Goal: Information Seeking & Learning: Check status

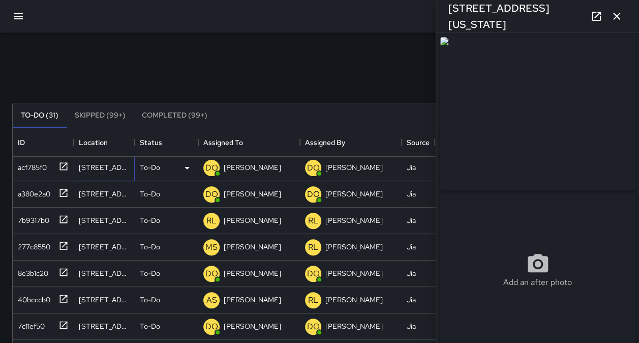
click at [111, 171] on div "[STREET_ADDRESS][PERSON_NAME][PERSON_NAME]" at bounding box center [104, 167] width 51 height 10
click at [23, 174] on div "acf785f0" at bounding box center [43, 168] width 61 height 26
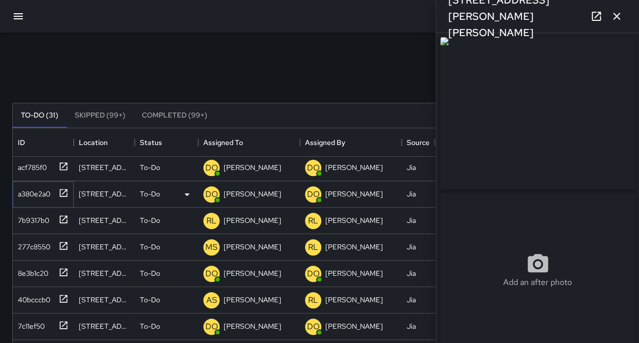
click at [47, 193] on div "a380e2a0" at bounding box center [32, 192] width 37 height 14
type input "**********"
click at [21, 23] on button "button" at bounding box center [18, 16] width 24 height 24
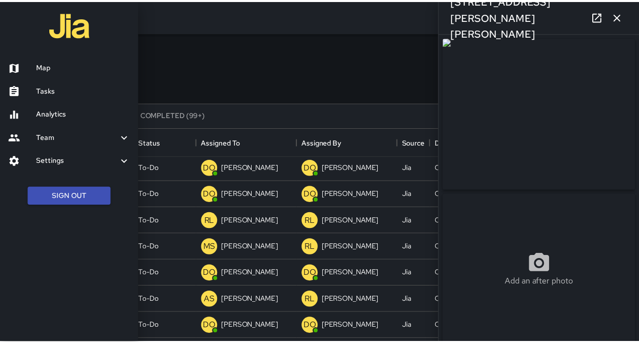
scroll to position [8, 8]
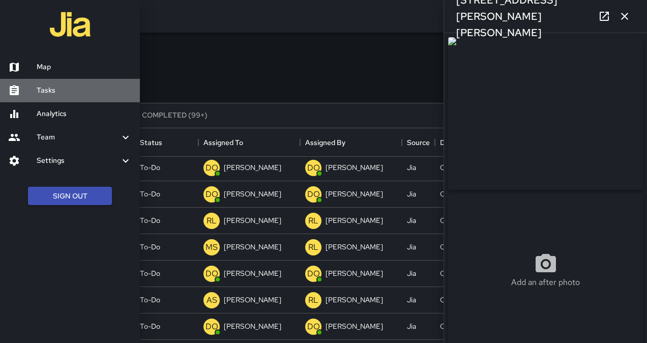
click at [55, 95] on h6 "Tasks" at bounding box center [84, 90] width 95 height 11
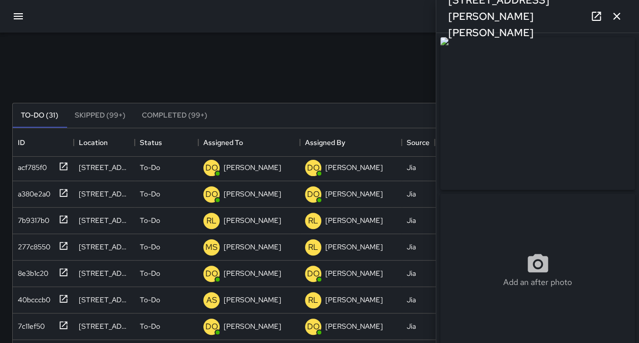
click at [13, 22] on button "button" at bounding box center [18, 16] width 24 height 24
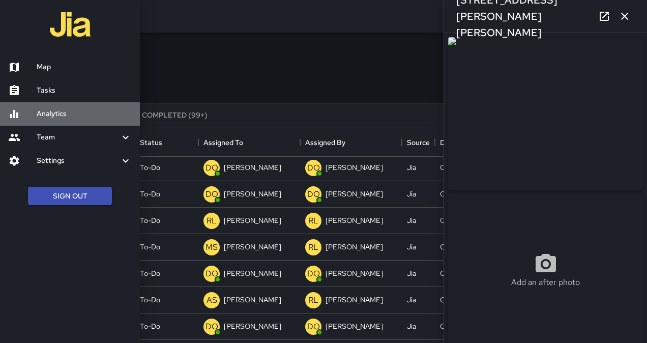
click at [40, 112] on h6 "Analytics" at bounding box center [84, 113] width 95 height 11
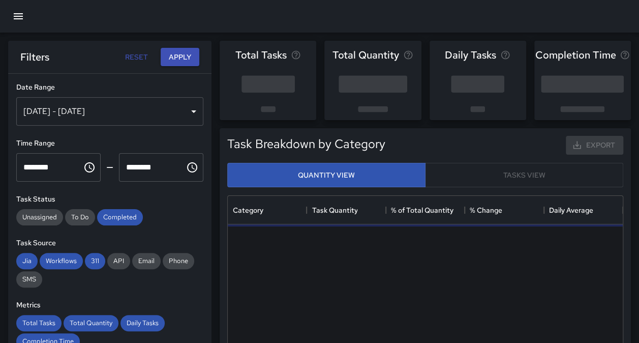
scroll to position [296, 387]
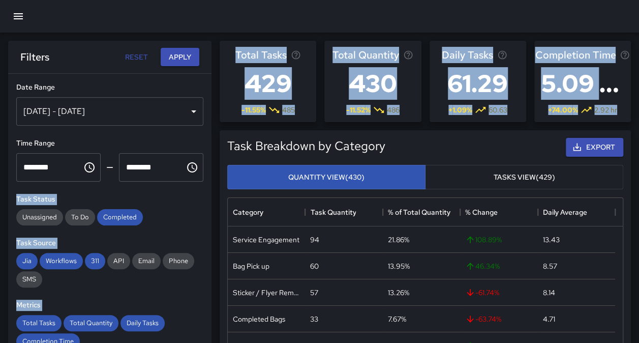
drag, startPoint x: 211, startPoint y: 143, endPoint x: 209, endPoint y: 176, distance: 32.6
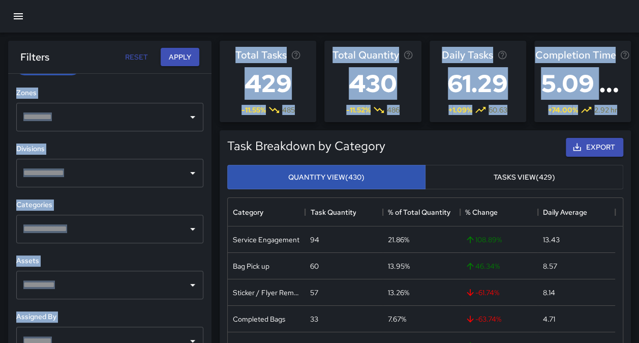
scroll to position [309, 0]
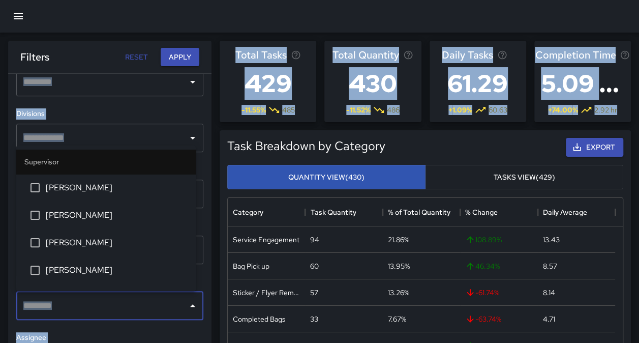
click at [175, 300] on input "text" at bounding box center [102, 305] width 163 height 19
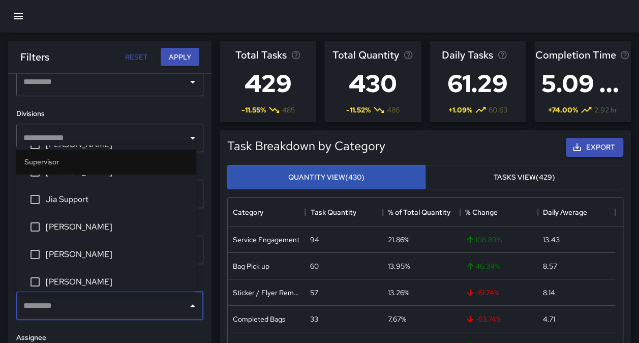
scroll to position [128, 0]
click at [116, 202] on span "[PERSON_NAME]" at bounding box center [117, 197] width 142 height 12
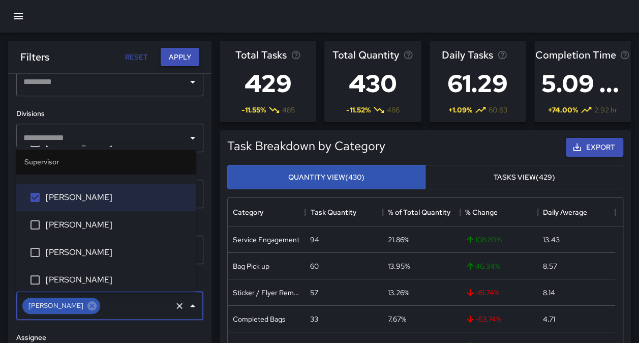
click at [176, 62] on button "Apply" at bounding box center [180, 57] width 39 height 19
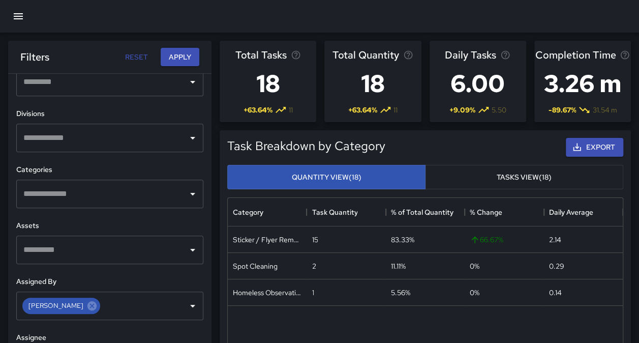
click at [35, 330] on div "**********" at bounding box center [109, 229] width 203 height 310
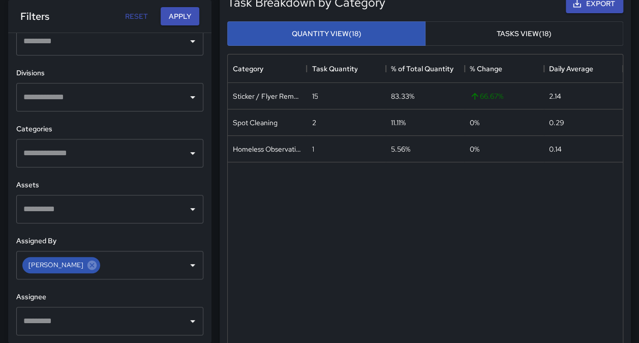
scroll to position [0, 0]
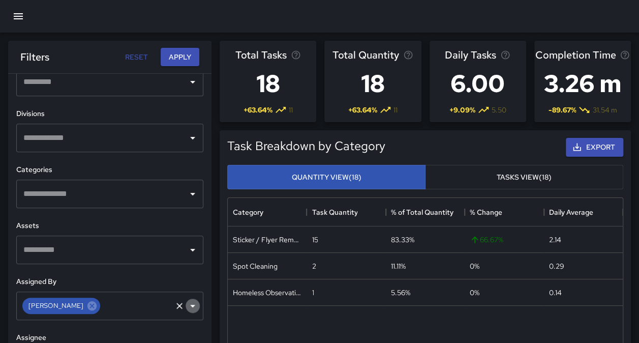
click at [187, 306] on icon "Open" at bounding box center [193, 305] width 12 height 12
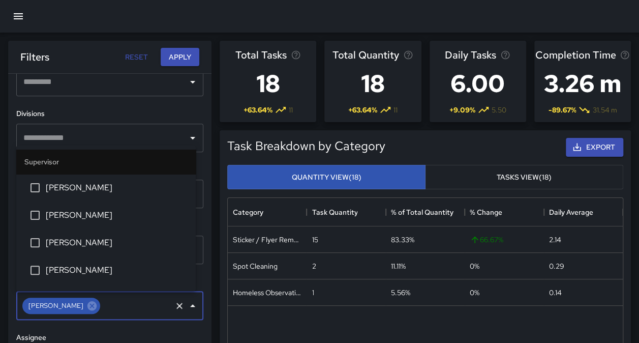
scroll to position [48, 0]
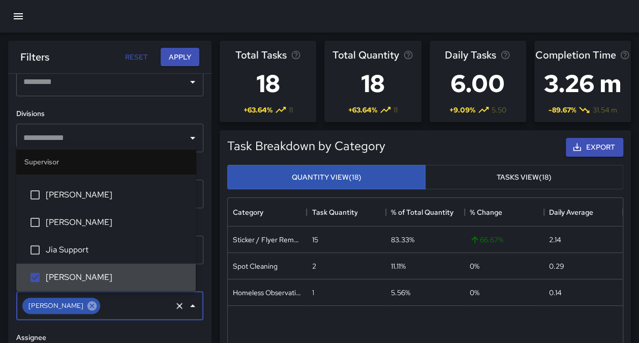
click at [86, 308] on icon at bounding box center [91, 305] width 11 height 11
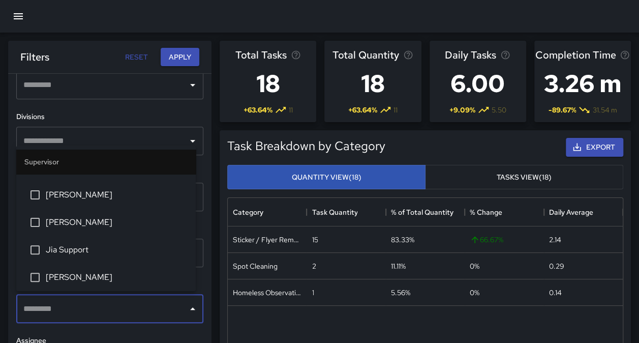
scroll to position [309, 0]
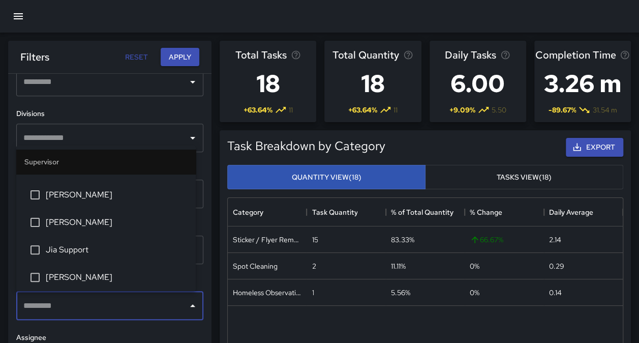
click at [176, 309] on div "​" at bounding box center [109, 305] width 187 height 28
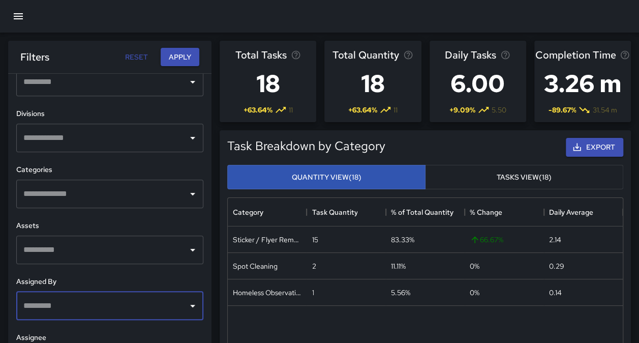
click at [176, 309] on div "​" at bounding box center [109, 305] width 187 height 28
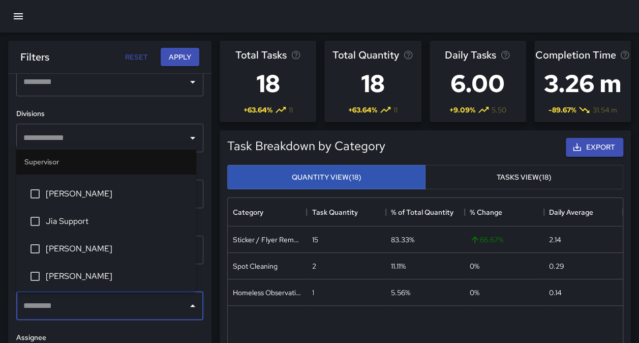
scroll to position [59, 0]
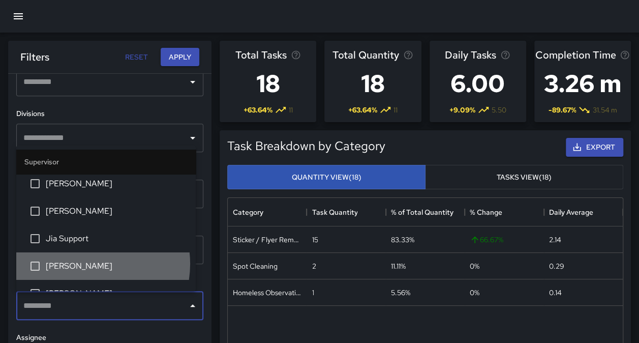
click at [84, 263] on span "[PERSON_NAME]" at bounding box center [117, 266] width 142 height 12
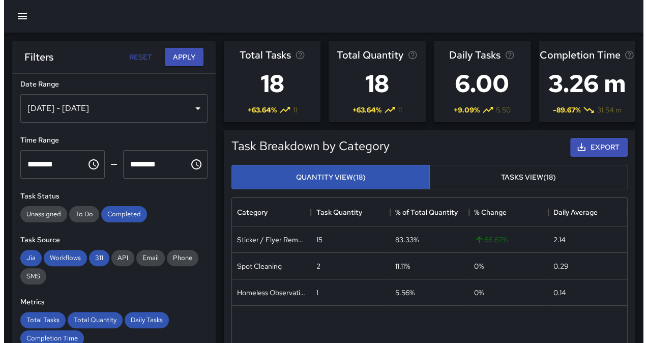
scroll to position [0, 0]
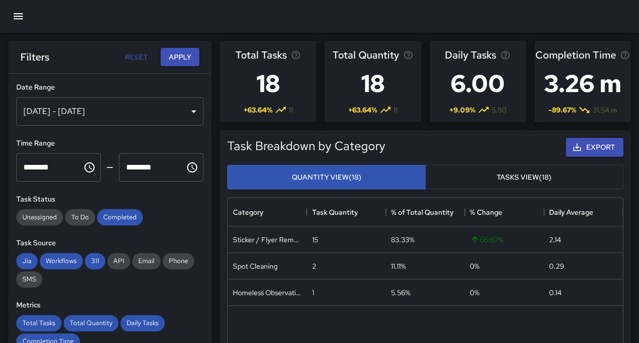
click at [119, 108] on div "[DATE] - [DATE]" at bounding box center [109, 111] width 187 height 28
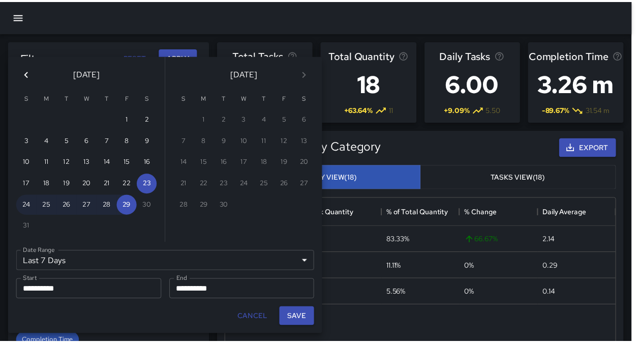
scroll to position [8, 8]
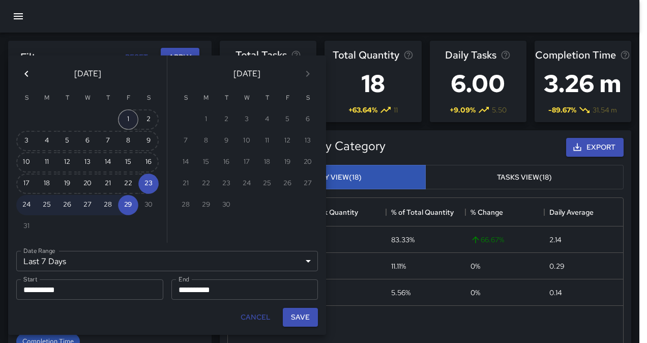
click at [128, 125] on button "1" at bounding box center [128, 119] width 20 height 20
type input "******"
type input "**********"
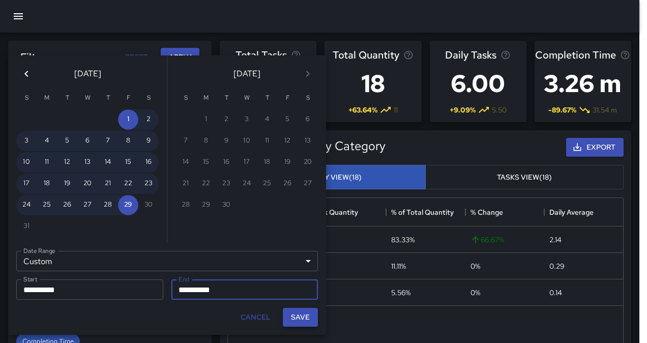
click at [305, 314] on button "Save" at bounding box center [300, 317] width 35 height 19
type input "**********"
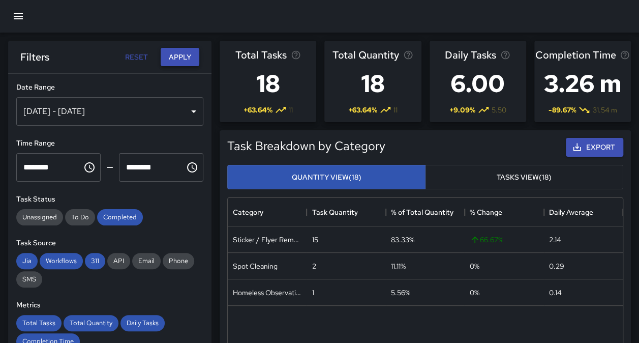
click at [184, 60] on button "Apply" at bounding box center [180, 57] width 39 height 19
